Goal: Check status: Check status

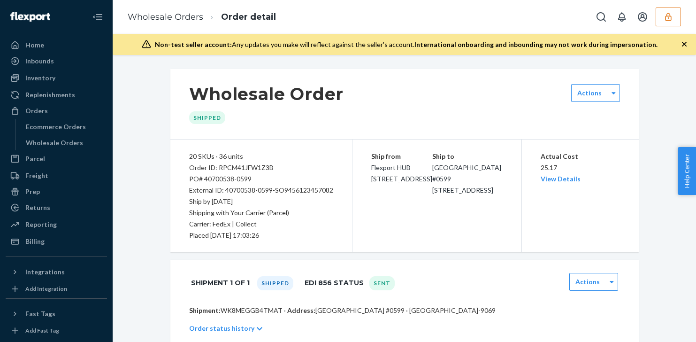
click at [669, 20] on icon "button" at bounding box center [668, 17] width 6 height 8
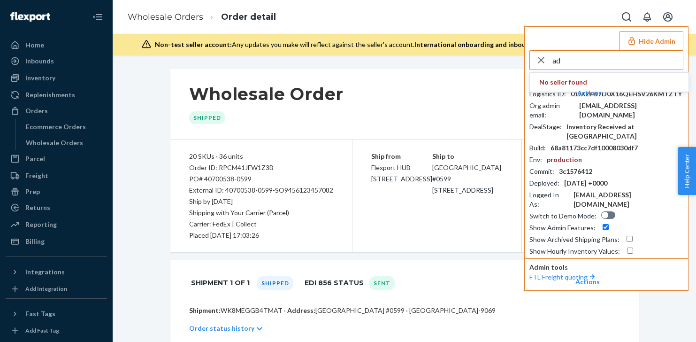
type input "a"
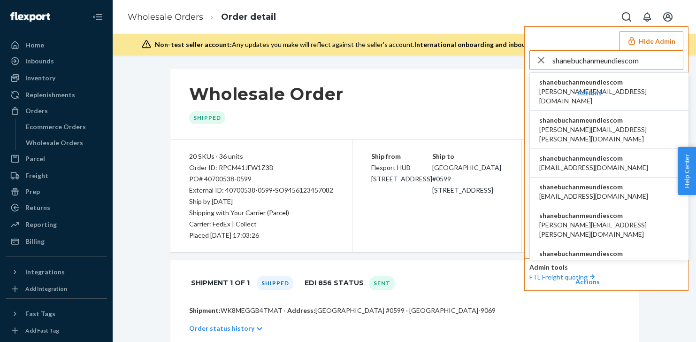
type input "shanebuchanmeundiescom"
click at [630, 83] on span "shanebuchanmeundiescom" at bounding box center [609, 81] width 140 height 9
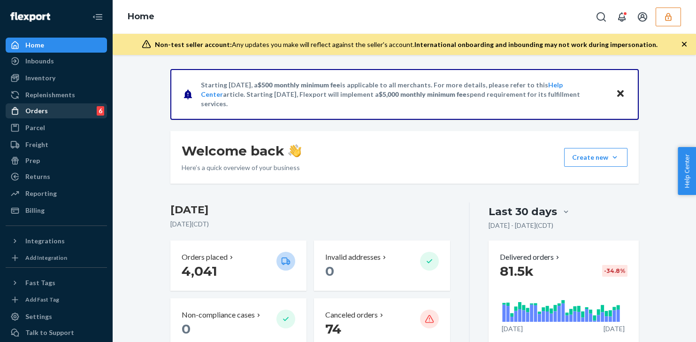
click at [71, 115] on div "Orders 6" at bounding box center [57, 110] width 100 height 13
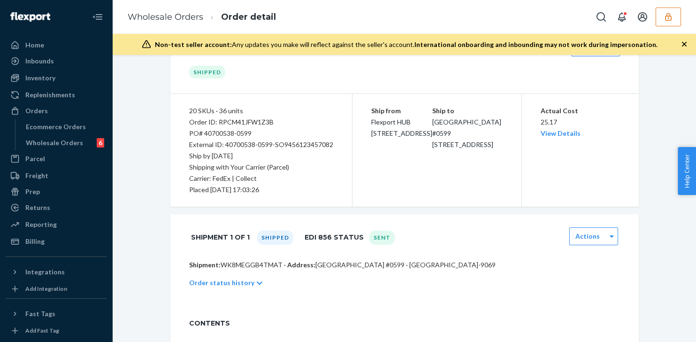
scroll to position [43, 0]
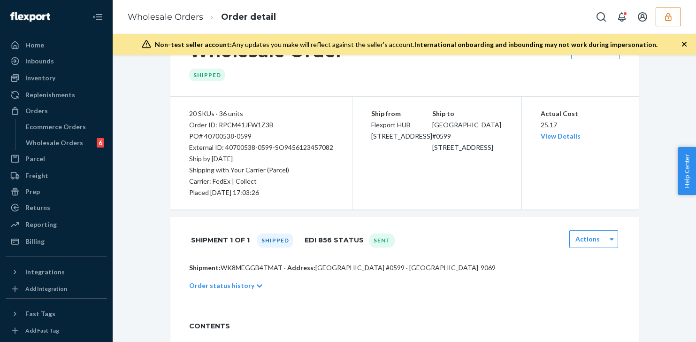
click at [264, 265] on p "Shipment: WK8MEGGB4TMAT · Address: CEDAR RAPIDS OMNI CENTER #0599 · CEDAR RAPID…" at bounding box center [404, 267] width 431 height 9
copy p "WK8MEGGB4TMAT"
drag, startPoint x: 272, startPoint y: 139, endPoint x: 205, endPoint y: 137, distance: 67.2
click at [205, 137] on div "PO# 40700538-0599" at bounding box center [261, 136] width 144 height 11
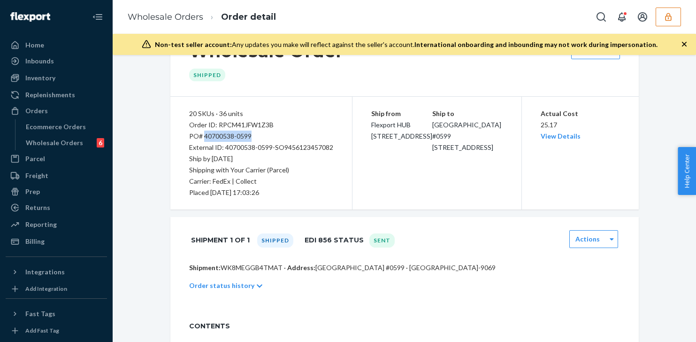
copy div "40700538-0599"
